Goal: Transaction & Acquisition: Purchase product/service

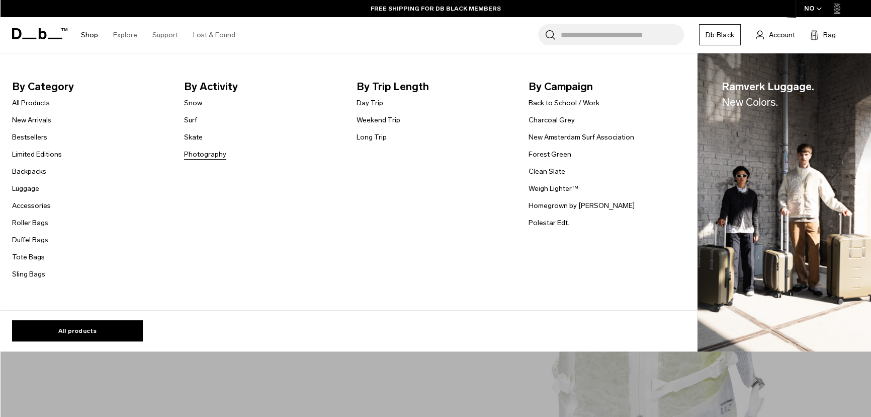
click at [204, 150] on link "Photography" at bounding box center [205, 154] width 42 height 11
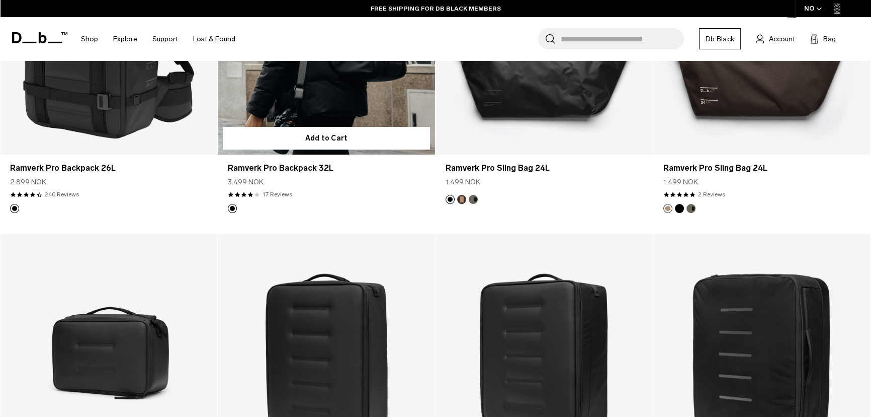
scroll to position [183, 0]
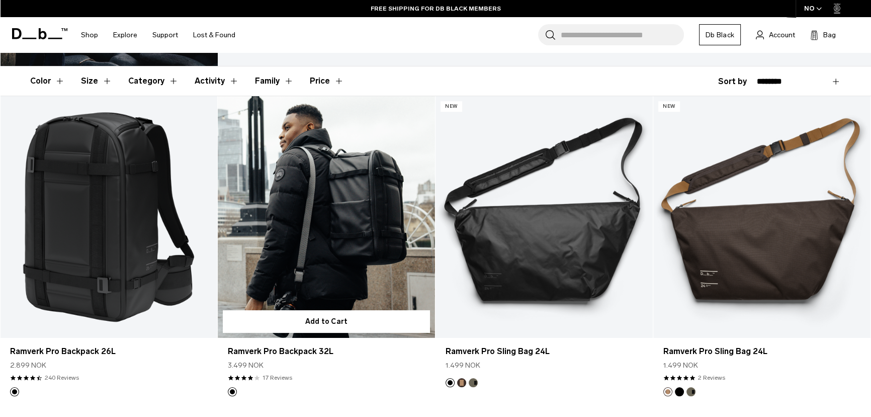
click at [371, 195] on link "Ramverk Pro Backpack 32L" at bounding box center [326, 216] width 217 height 241
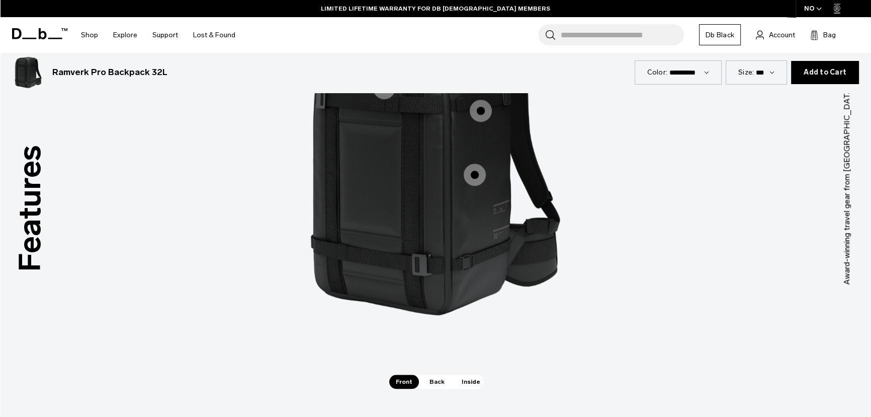
scroll to position [1051, 0]
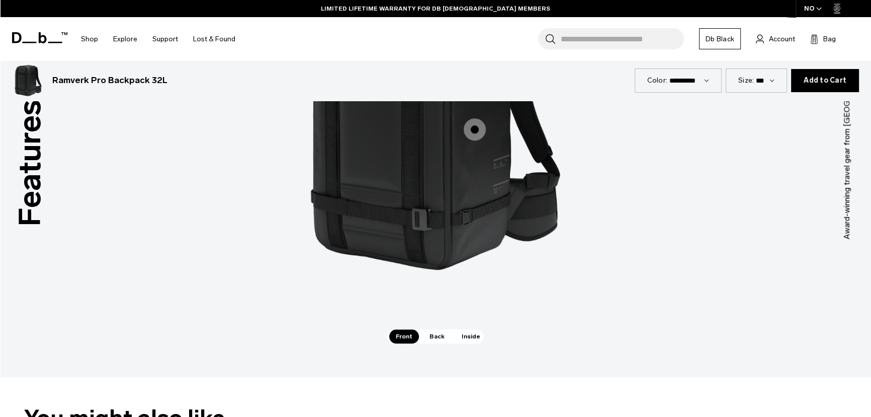
click at [442, 336] on span "Back" at bounding box center [437, 336] width 28 height 14
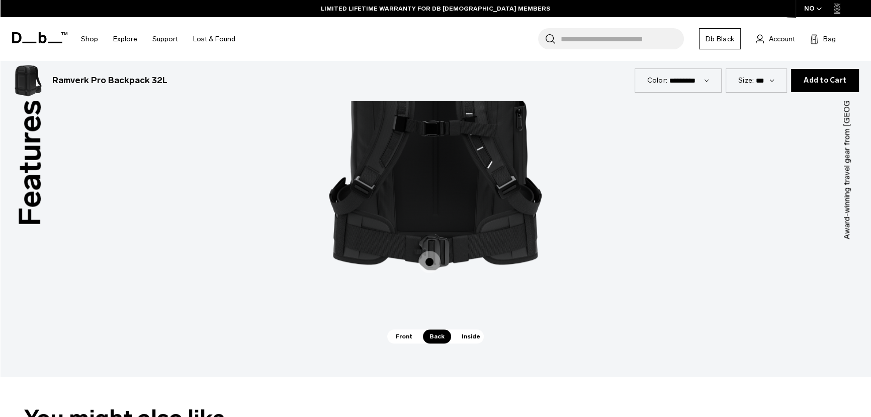
click at [476, 337] on span "Inside" at bounding box center [471, 336] width 32 height 14
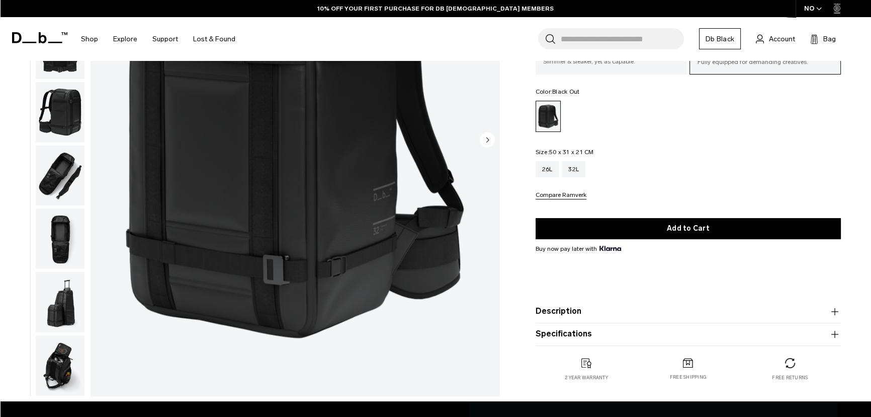
scroll to position [228, 0]
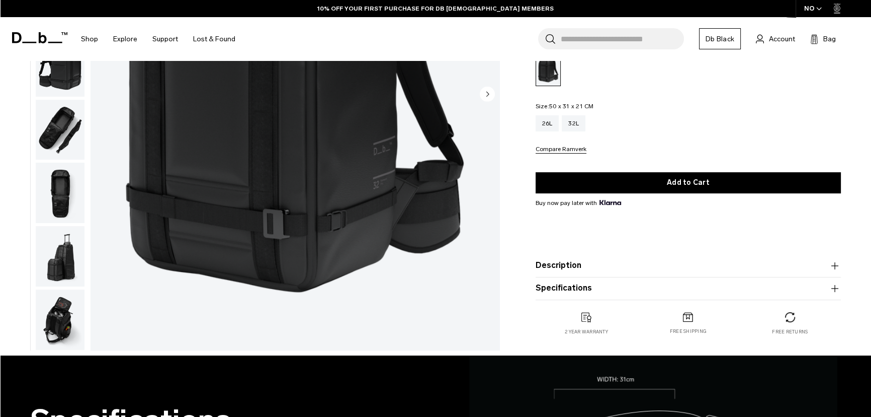
click at [56, 311] on img "button" at bounding box center [60, 319] width 49 height 60
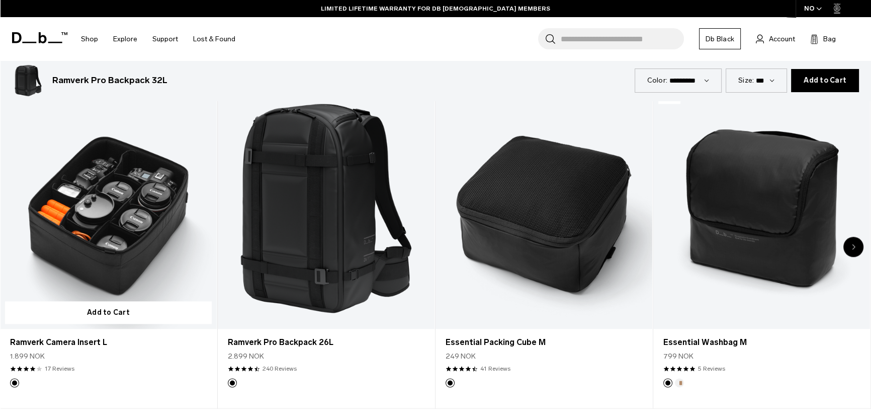
scroll to position [1875, 0]
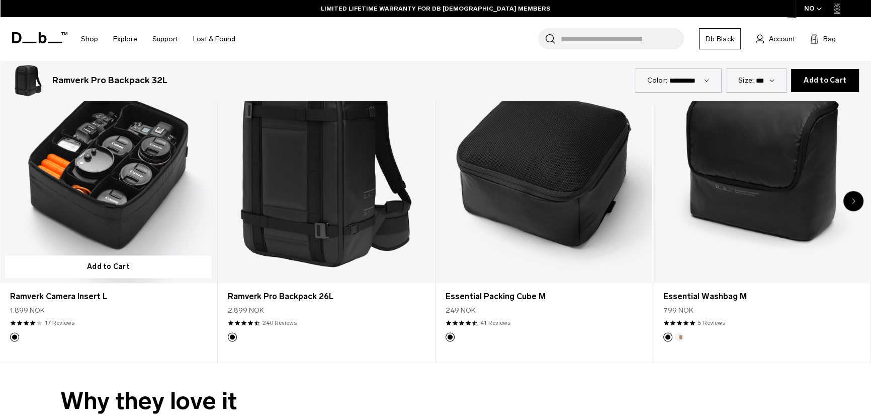
click at [134, 188] on link "Ramverk Camera Insert L" at bounding box center [108, 162] width 217 height 241
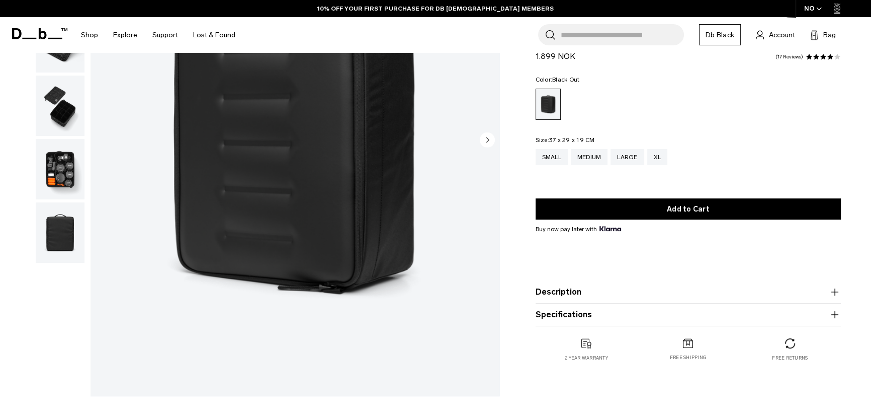
scroll to position [320, 0]
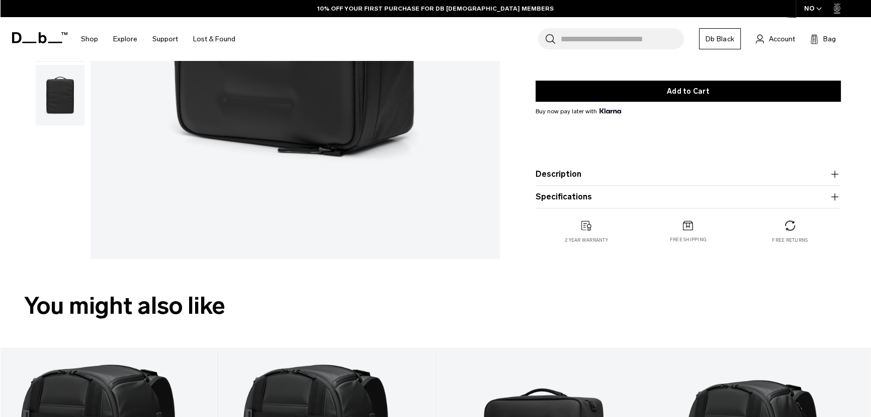
click at [835, 173] on icon "button" at bounding box center [835, 174] width 12 height 12
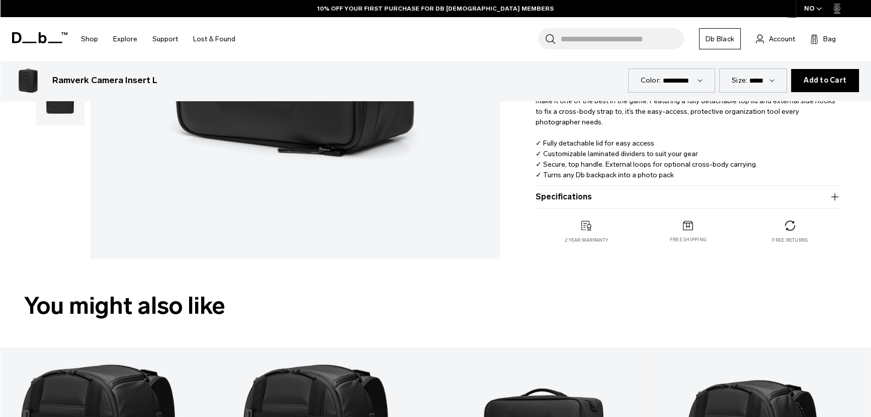
scroll to position [274, 0]
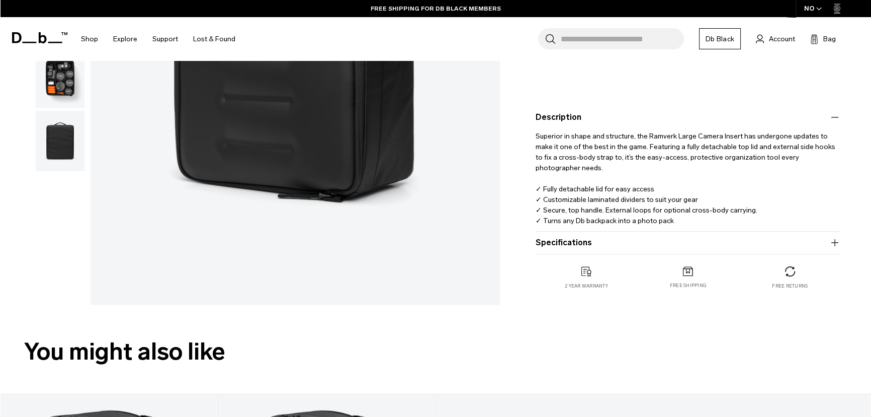
click at [840, 242] on icon "button" at bounding box center [835, 242] width 12 height 12
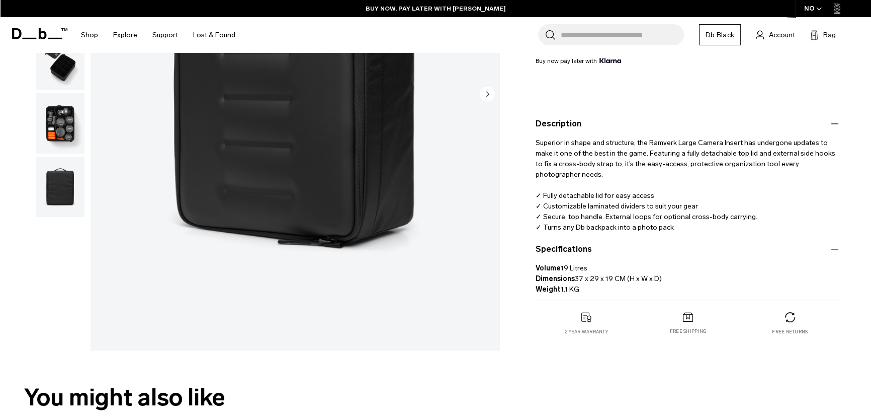
scroll to position [45, 0]
